Goal: Check status: Check status

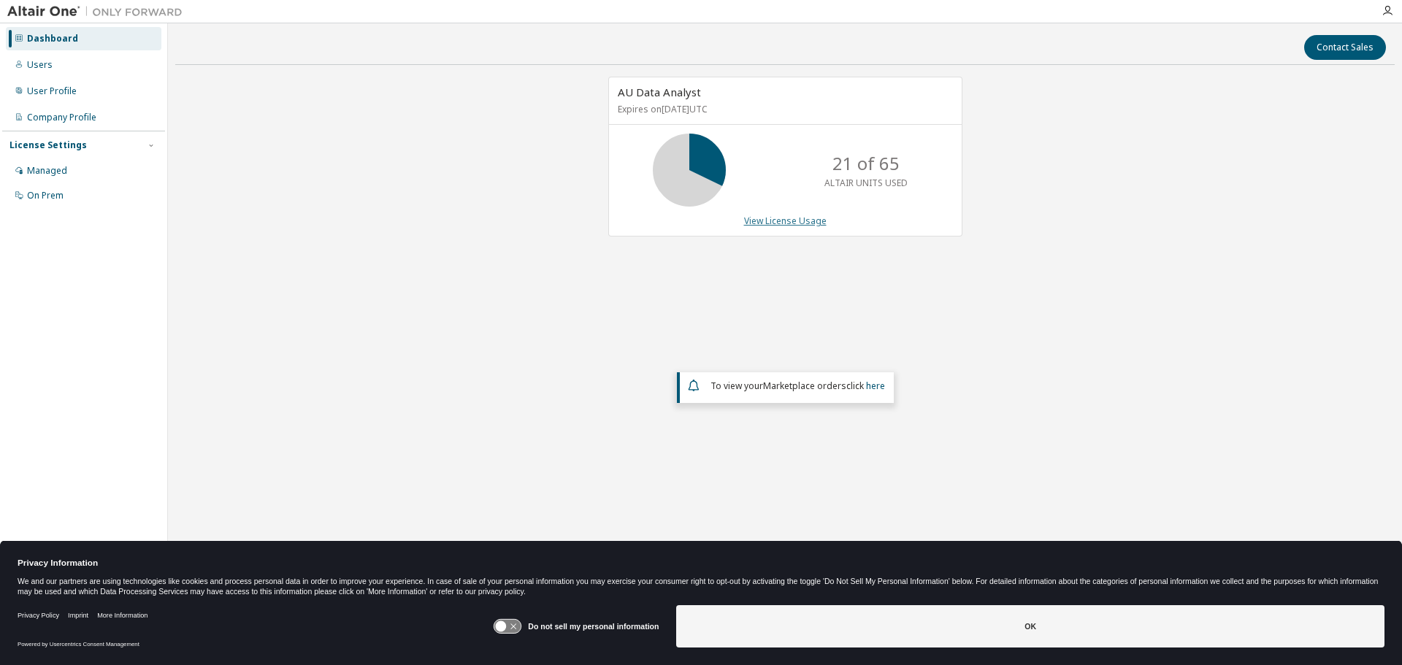
click at [766, 222] on link "View License Usage" at bounding box center [785, 221] width 83 height 12
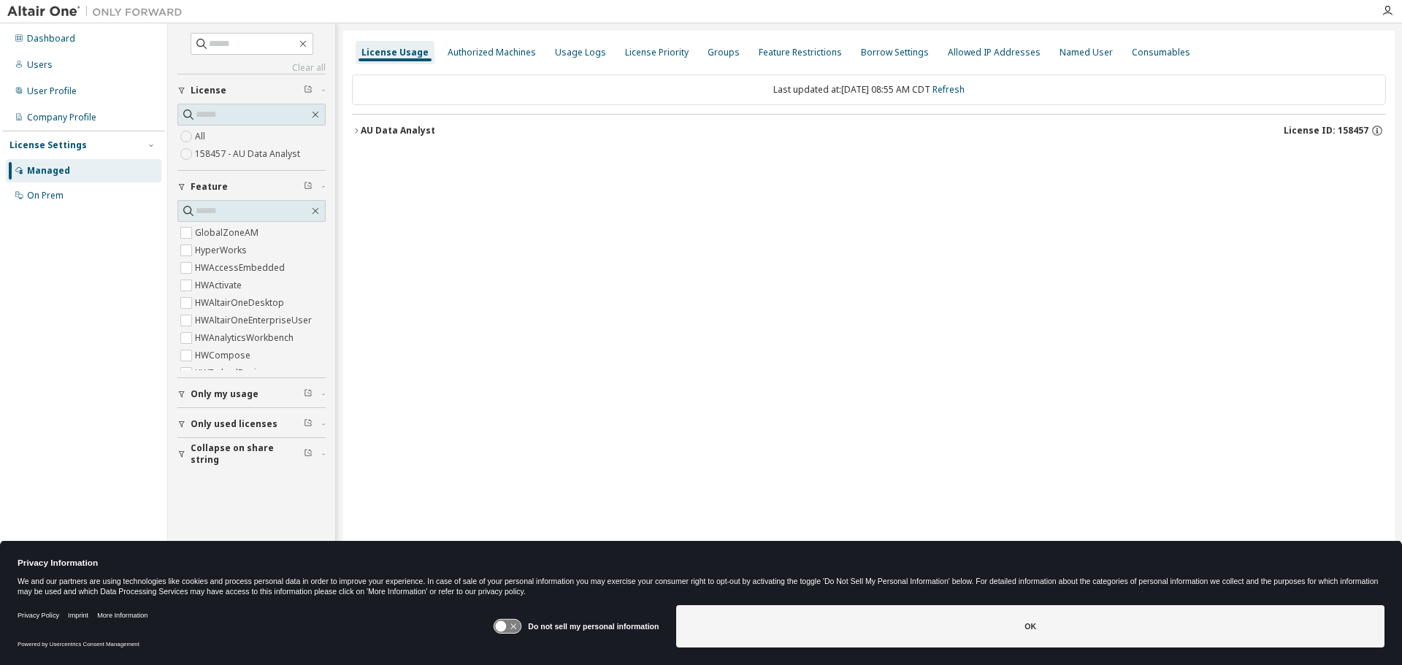
click at [356, 130] on icon "button" at bounding box center [356, 130] width 9 height 9
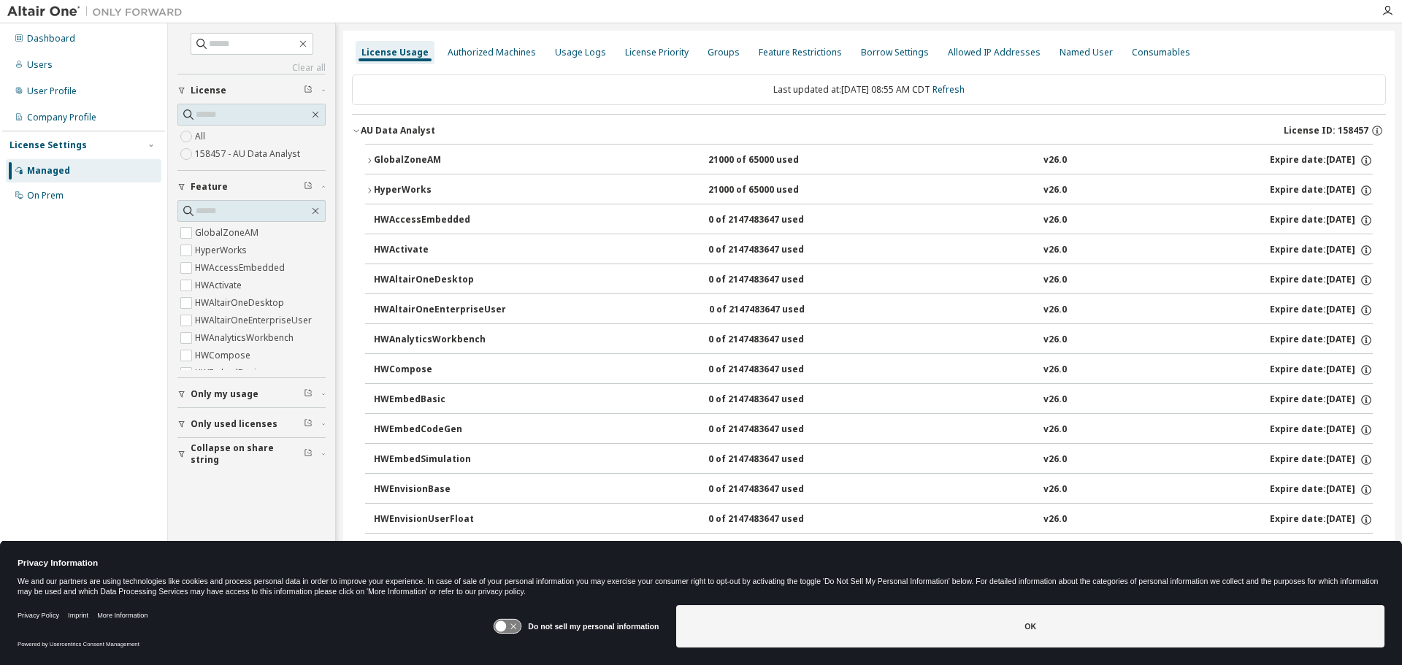
click at [370, 162] on icon "button" at bounding box center [369, 160] width 9 height 9
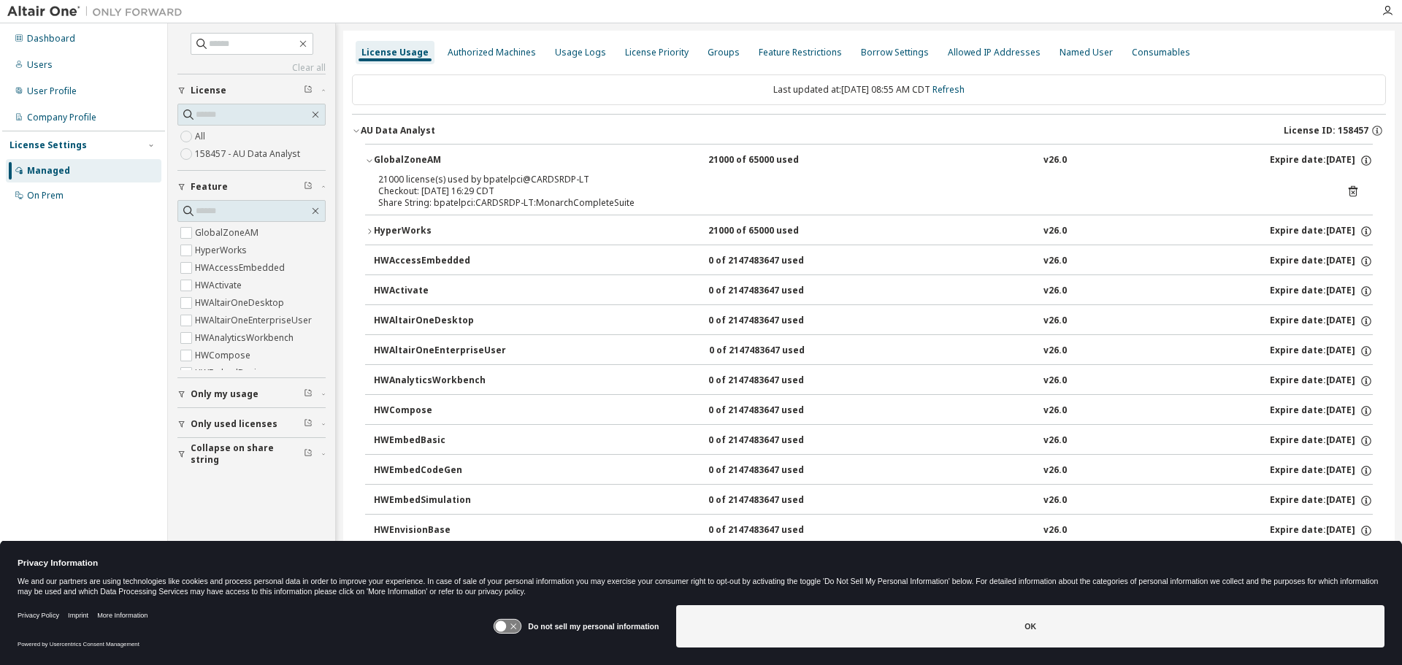
click at [370, 230] on icon "button" at bounding box center [369, 231] width 9 height 9
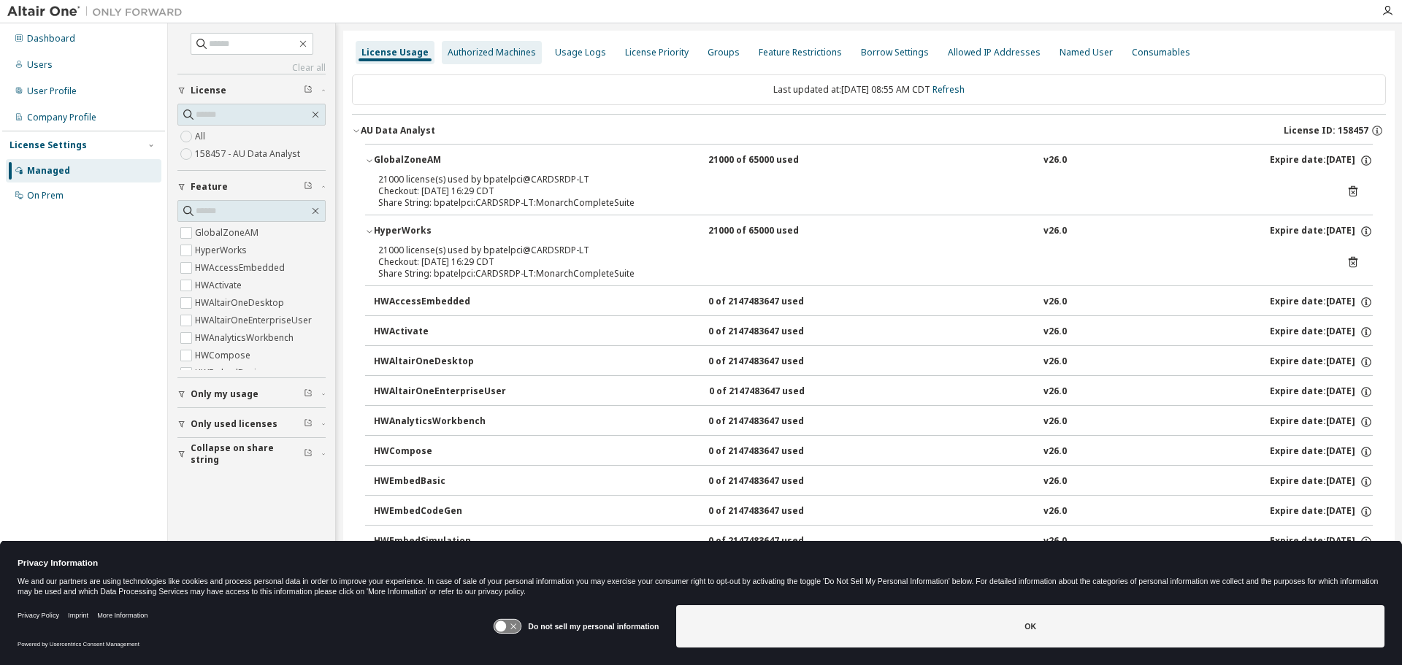
click at [482, 53] on div "Authorized Machines" at bounding box center [492, 53] width 88 height 12
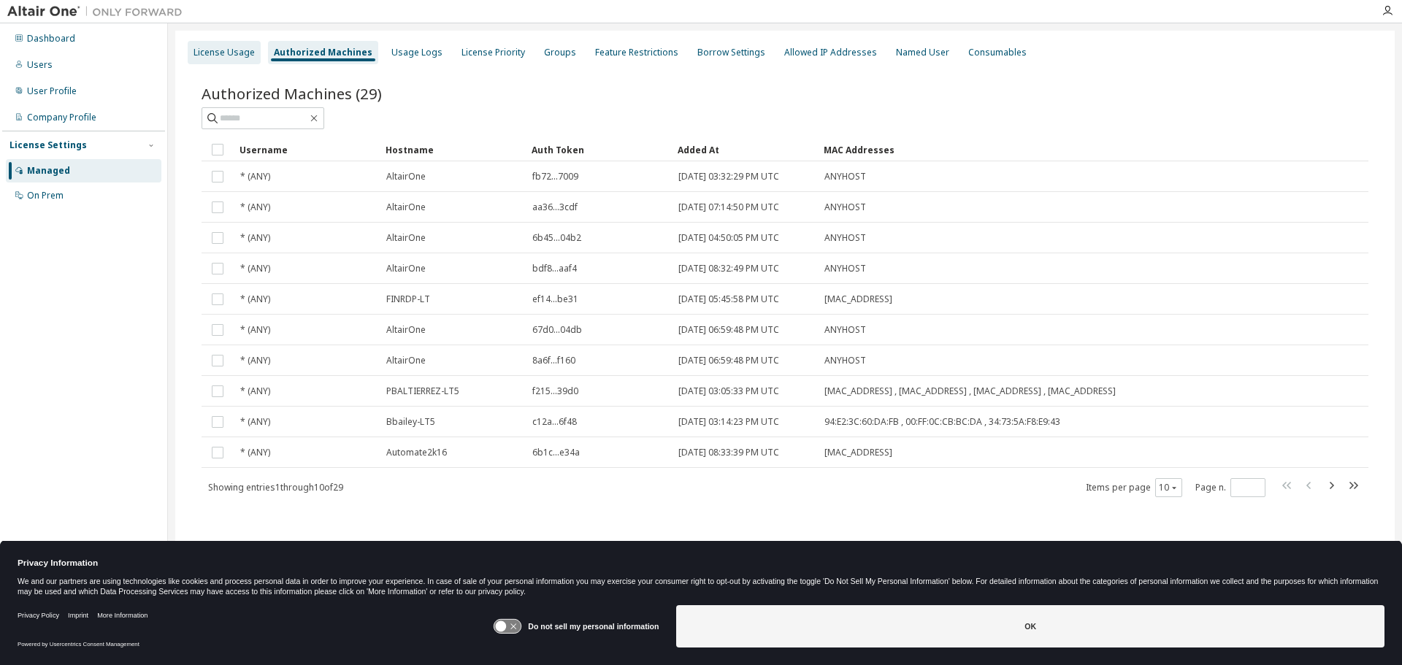
click at [215, 54] on div "License Usage" at bounding box center [224, 53] width 61 height 12
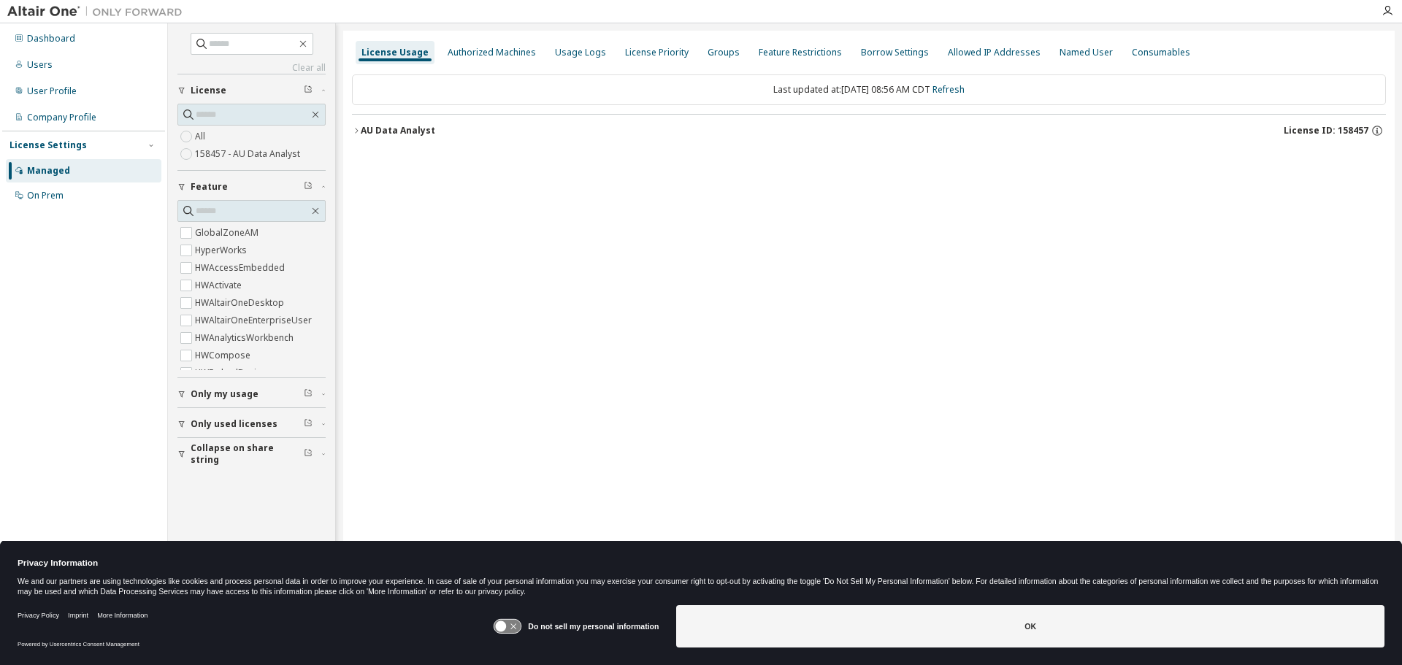
click at [253, 151] on label "158457 - AU Data Analyst" at bounding box center [249, 154] width 108 height 18
click at [1379, 130] on icon "button" at bounding box center [1377, 130] width 13 height 13
click at [1377, 128] on icon "button" at bounding box center [1377, 130] width 13 height 13
